Goal: Task Accomplishment & Management: Manage account settings

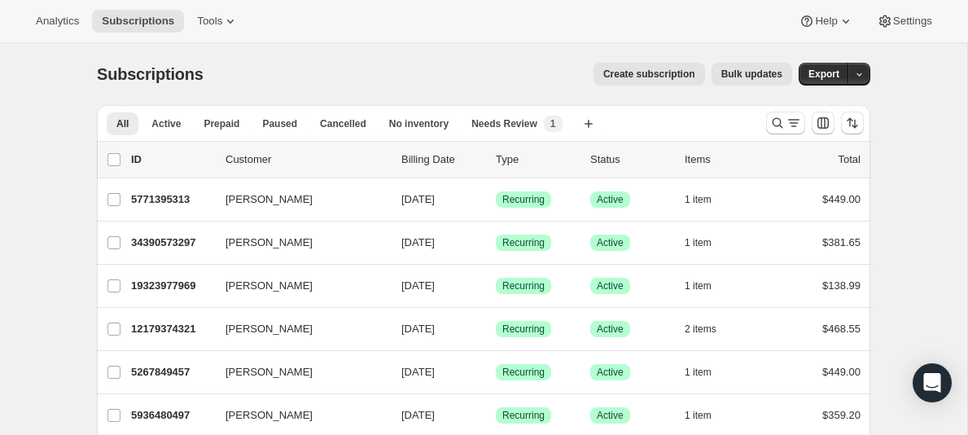
click at [250, 161] on p "Customer" at bounding box center [307, 159] width 163 height 16
click at [249, 163] on p "Customer" at bounding box center [307, 159] width 163 height 16
click at [250, 159] on p "Customer" at bounding box center [307, 159] width 163 height 16
click at [249, 164] on p "Customer" at bounding box center [307, 159] width 163 height 16
click at [244, 161] on p "Customer" at bounding box center [307, 159] width 163 height 16
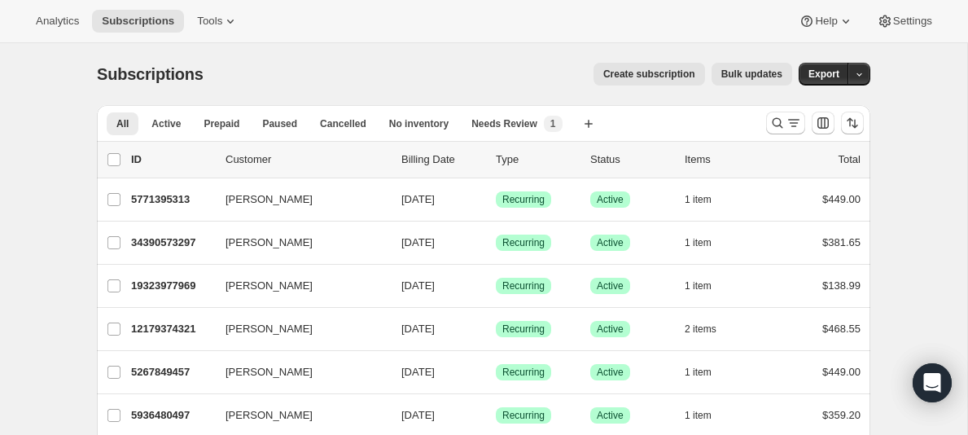
click at [251, 161] on p "Customer" at bounding box center [307, 159] width 163 height 16
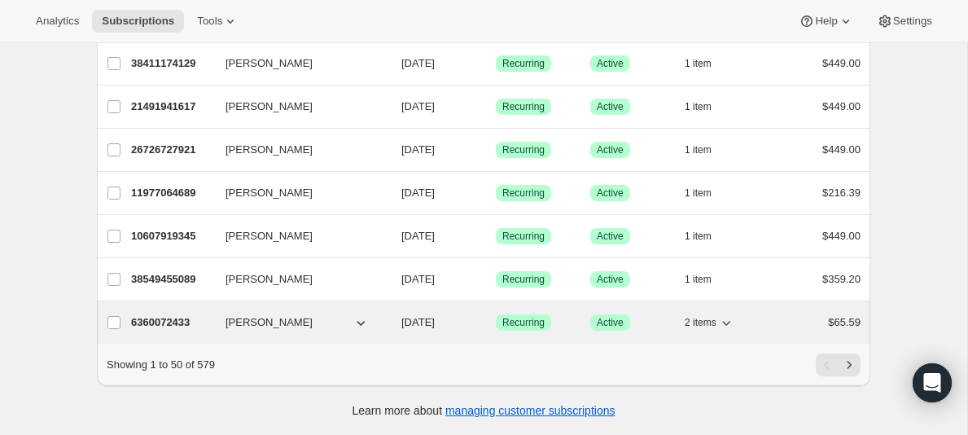
scroll to position [1992, 0]
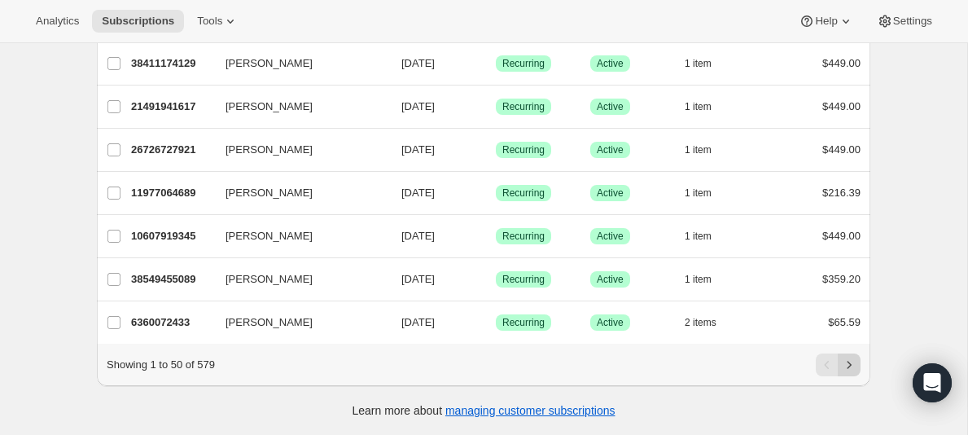
click at [851, 366] on icon "Next" at bounding box center [850, 364] width 4 height 7
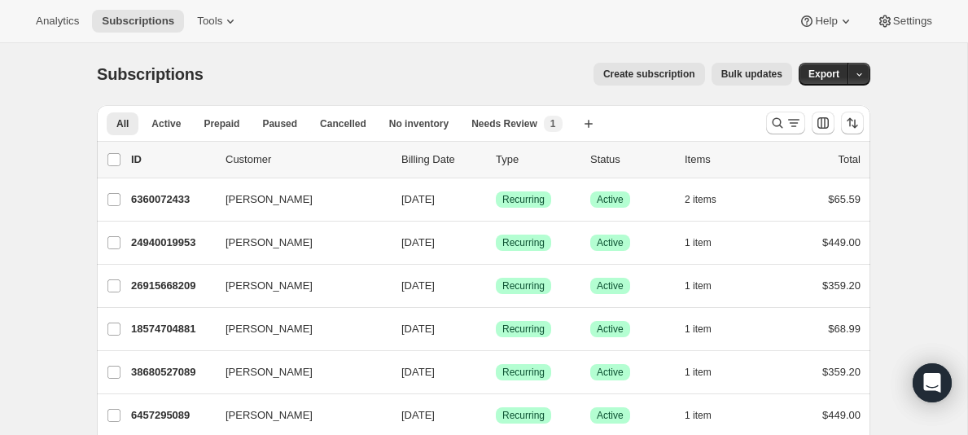
scroll to position [0, 0]
click at [779, 124] on icon "Search and filter results" at bounding box center [777, 123] width 16 height 16
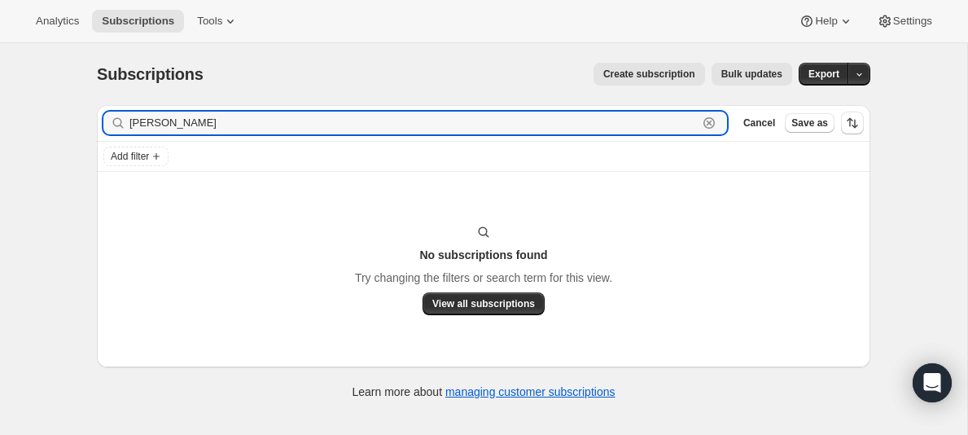
scroll to position [43, 0]
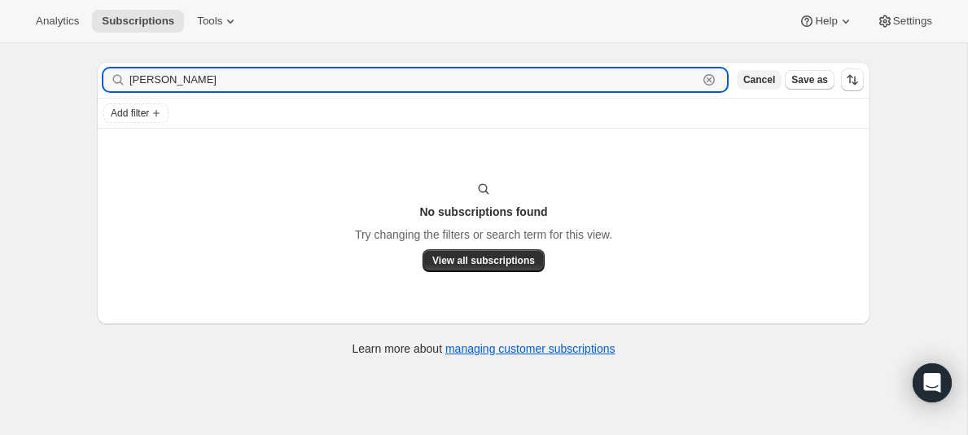
type input "Kristine h"
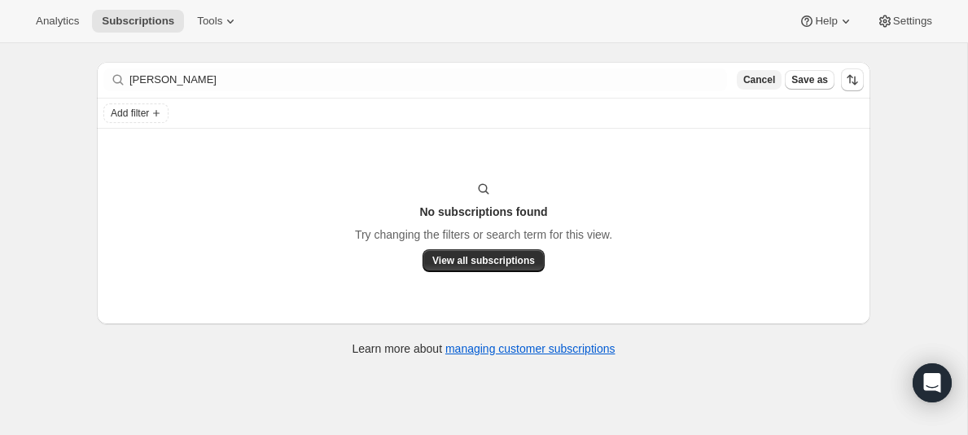
click at [763, 78] on span "Cancel" at bounding box center [759, 79] width 32 height 13
